Goal: Find specific page/section: Find specific page/section

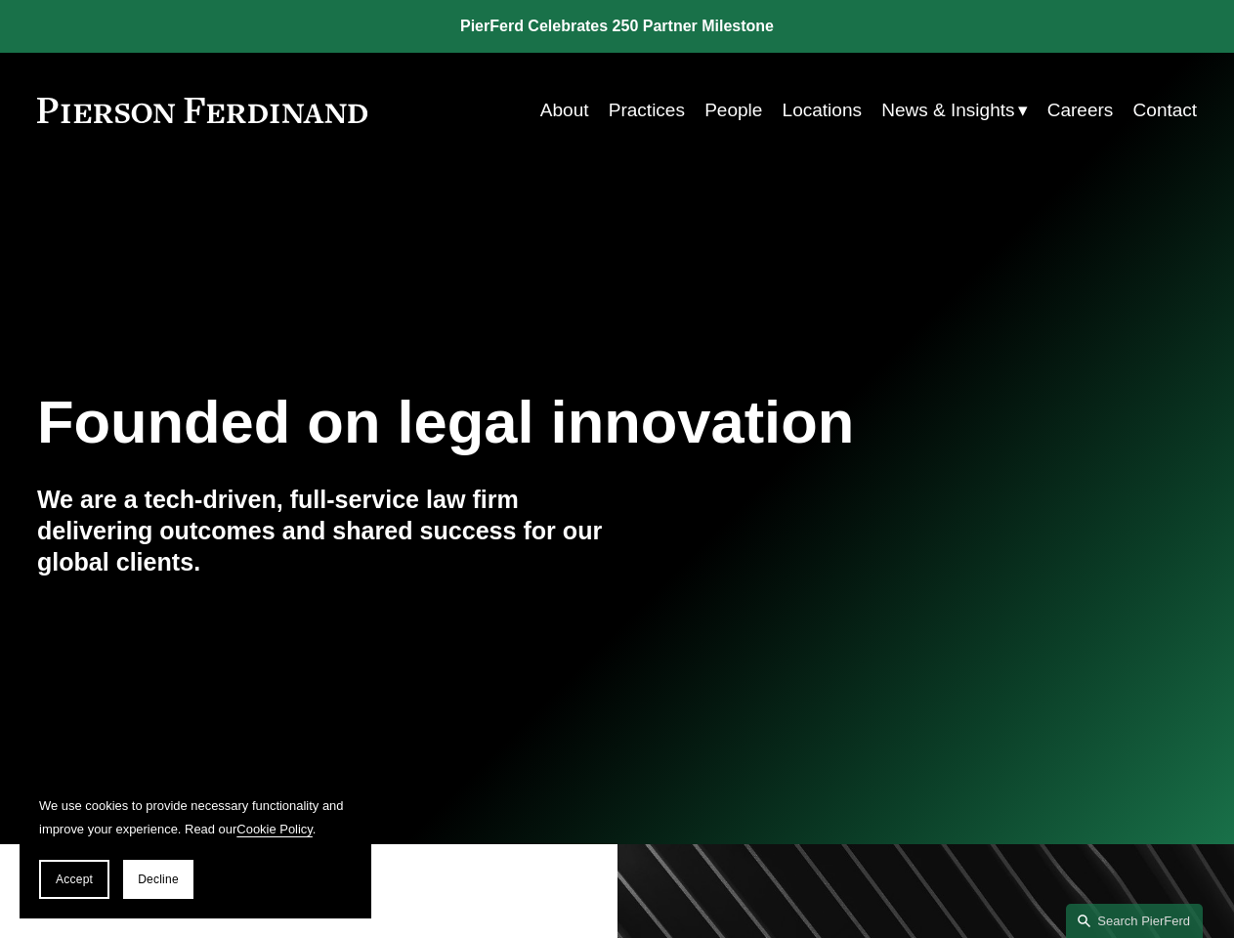
click at [74, 880] on span "Accept" at bounding box center [74, 880] width 37 height 14
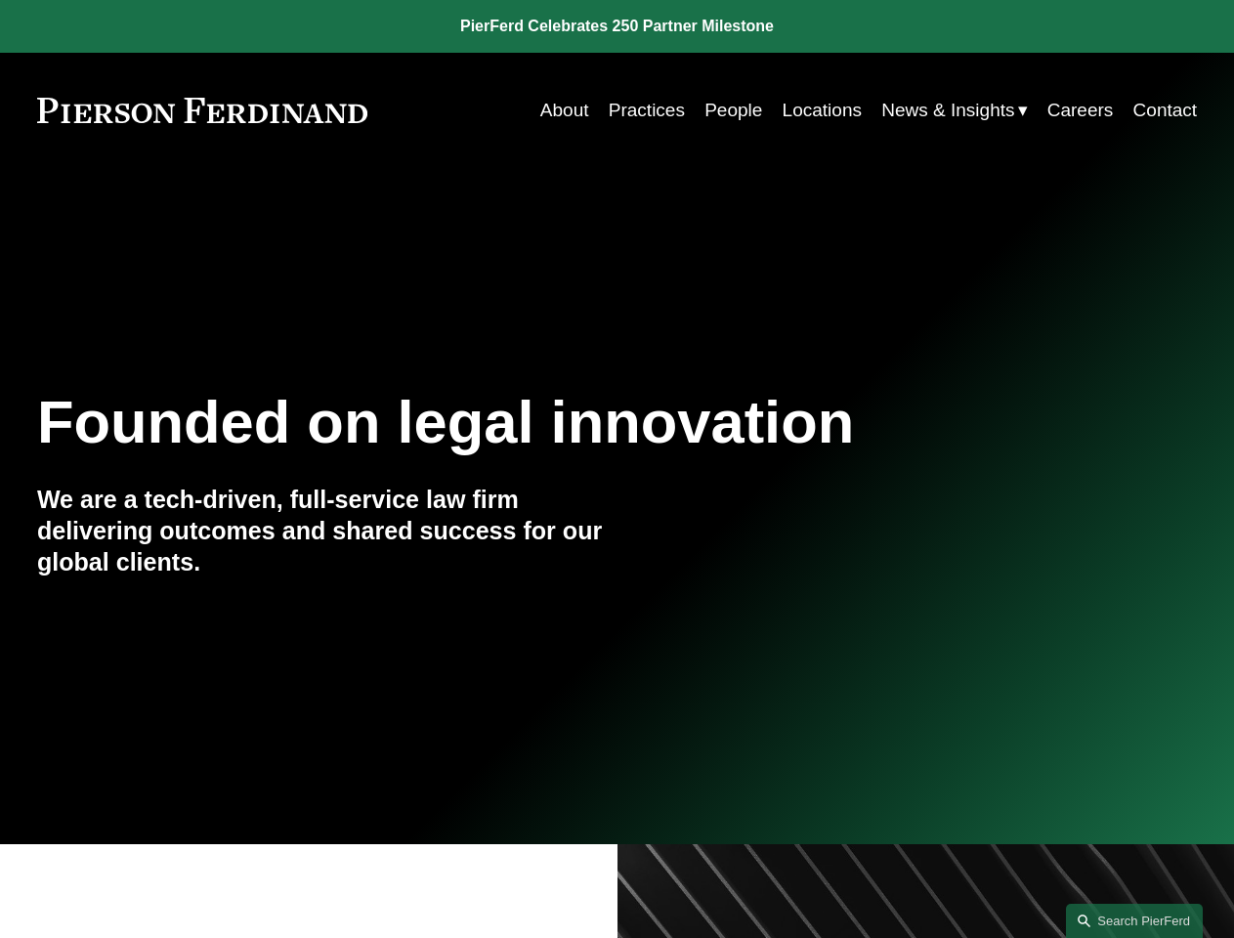
click at [1135, 921] on link "Search this site" at bounding box center [1134, 921] width 137 height 34
